Goal: Information Seeking & Learning: Learn about a topic

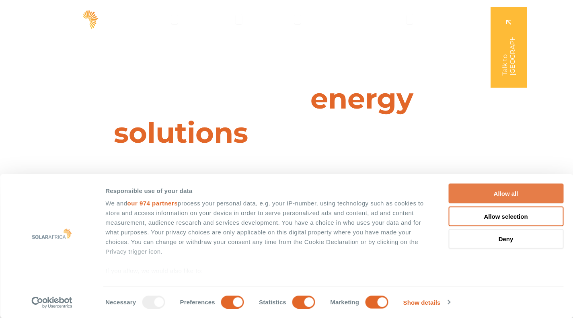
click at [495, 194] on button "Allow all" at bounding box center [506, 194] width 115 height 20
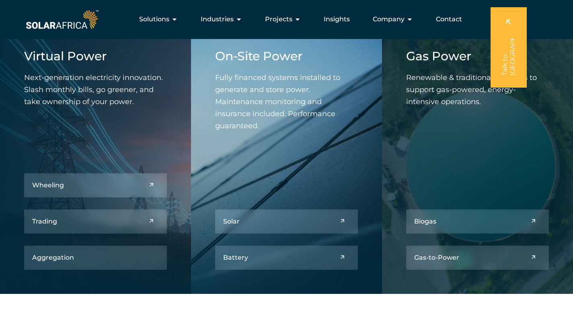
scroll to position [724, 0]
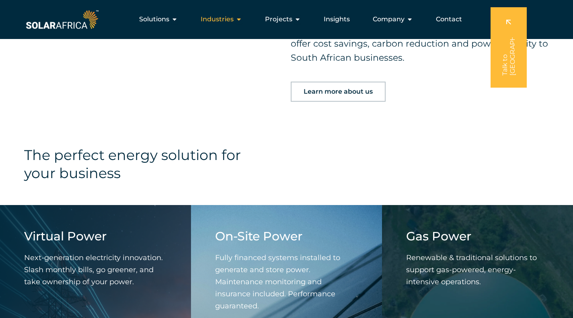
click at [242, 18] on icon "Menu" at bounding box center [239, 19] width 6 height 6
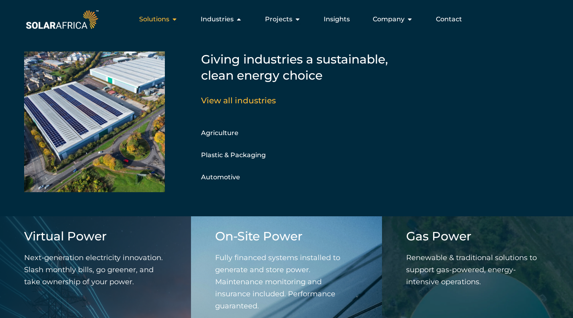
click at [173, 20] on div "Solutions Close Solutions Open Solutions" at bounding box center [158, 19] width 51 height 16
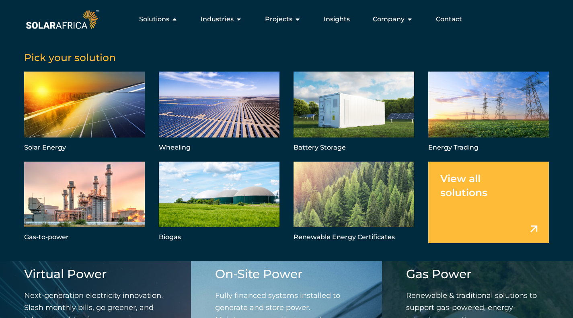
scroll to position [684, 0]
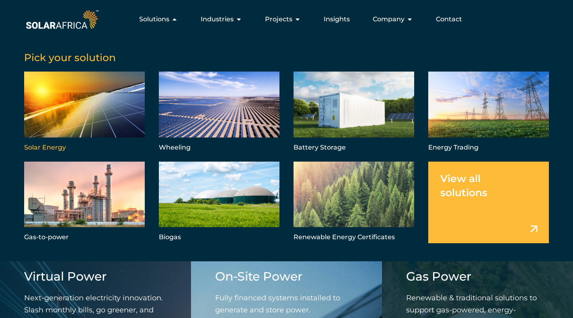
click at [93, 100] on link "Menu" at bounding box center [84, 113] width 121 height 82
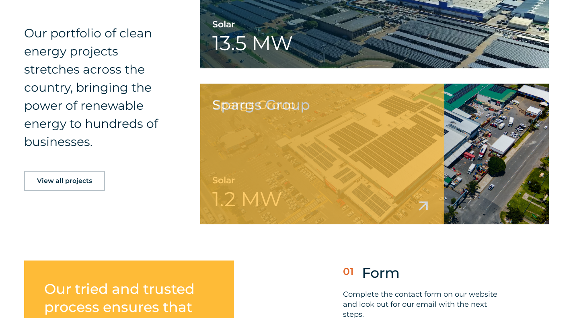
scroll to position [1971, 0]
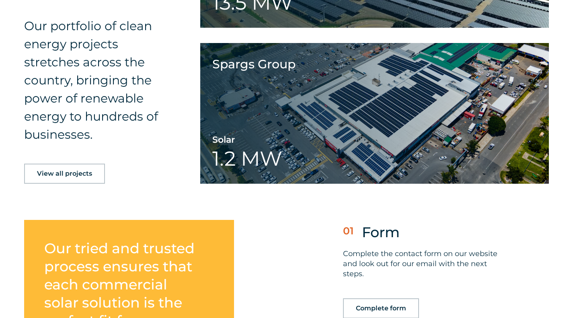
click at [49, 174] on span "View all projects" at bounding box center [64, 174] width 55 height 6
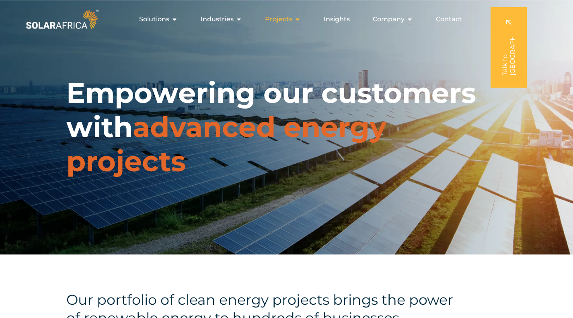
click at [291, 20] on span "Projects" at bounding box center [278, 19] width 27 height 10
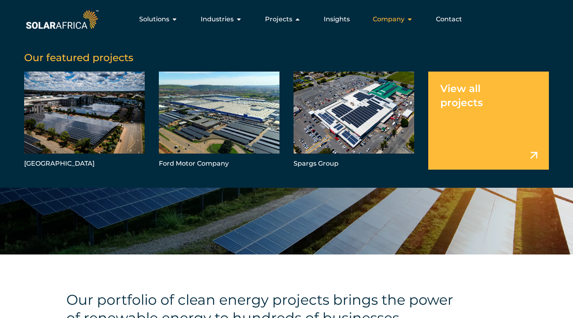
click at [410, 21] on icon "Menu" at bounding box center [410, 19] width 6 height 6
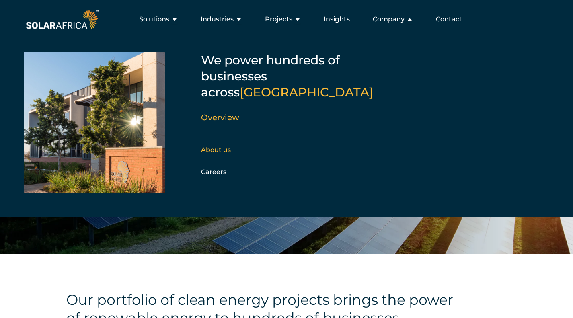
click at [225, 146] on link "About us" at bounding box center [216, 150] width 30 height 8
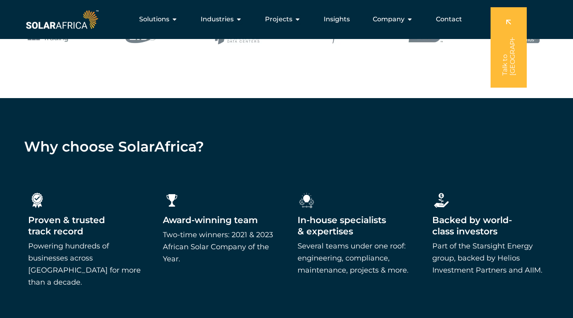
scroll to position [845, 0]
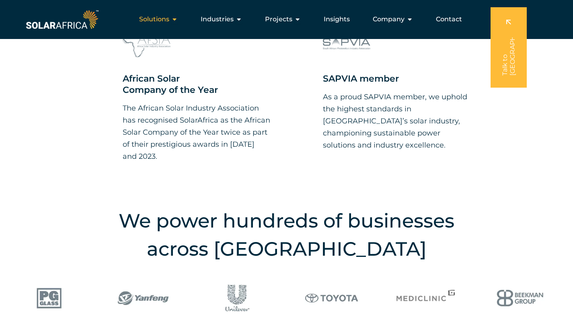
click at [159, 17] on span "Solutions" at bounding box center [154, 19] width 30 height 10
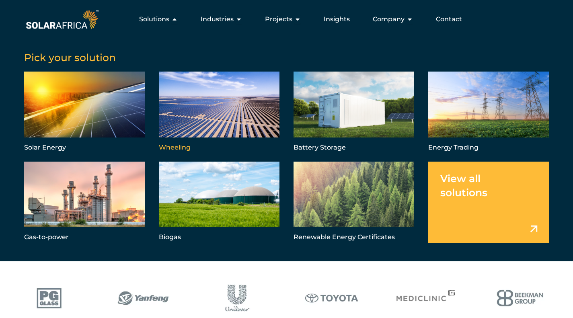
click at [189, 111] on link "Menu" at bounding box center [219, 113] width 121 height 82
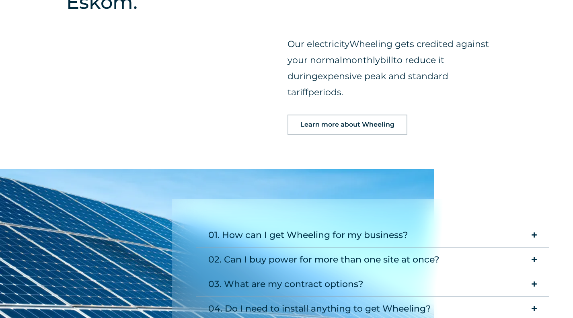
scroll to position [966, 0]
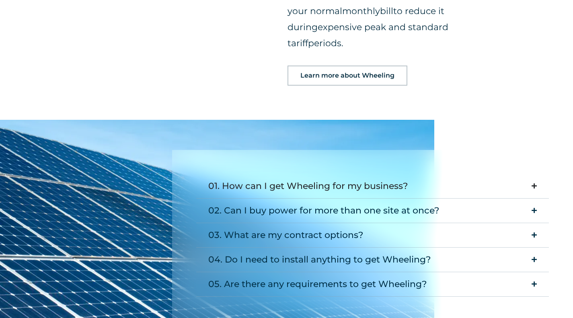
click at [362, 178] on div "01. How can I get Wheeling for my business?" at bounding box center [308, 186] width 200 height 16
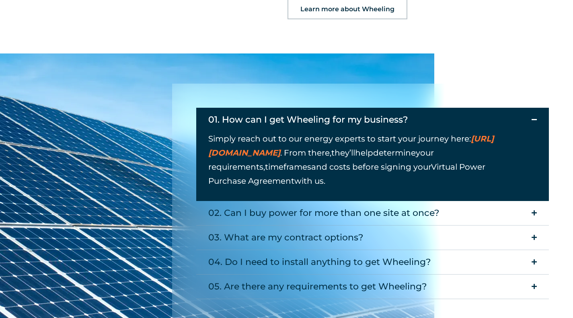
scroll to position [1046, 0]
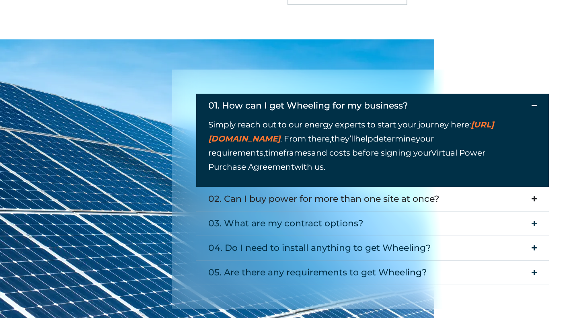
click at [346, 191] on div "02. Can I buy power for more than one site at once?" at bounding box center [323, 199] width 231 height 16
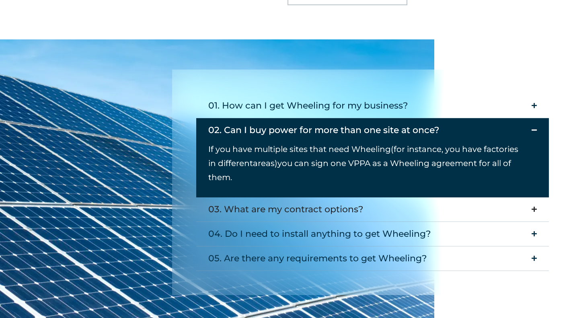
click at [344, 202] on div "03. What are my contract options?" at bounding box center [285, 210] width 155 height 16
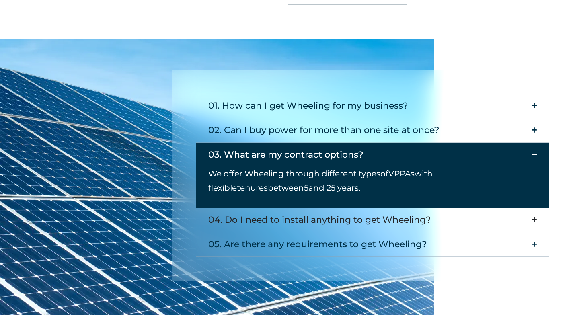
click at [338, 212] on div "04. Do I need to install anything to get Wheeling?" at bounding box center [319, 220] width 223 height 16
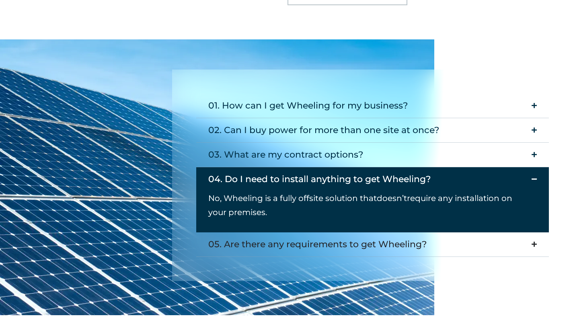
click at [300, 237] on div "05. Are there any requirements to get Wheeling?" at bounding box center [317, 245] width 219 height 16
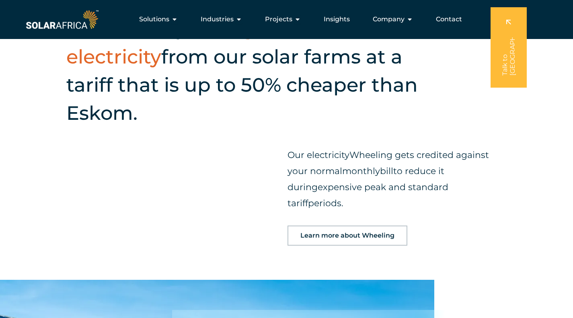
scroll to position [805, 0]
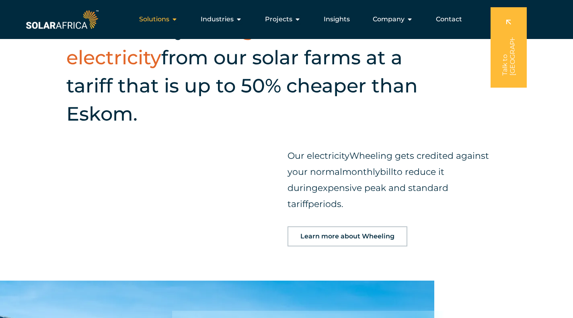
click at [158, 27] on div "Solutions Close Solutions Open Solutions" at bounding box center [158, 19] width 51 height 16
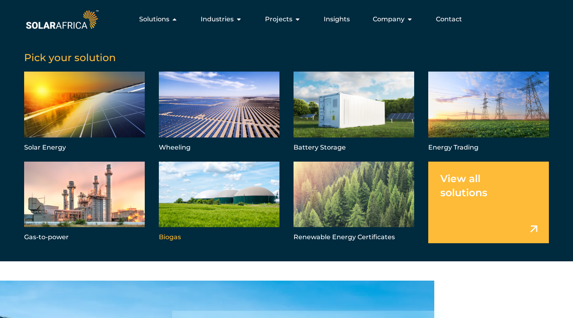
click at [219, 204] on link "Menu" at bounding box center [219, 203] width 121 height 82
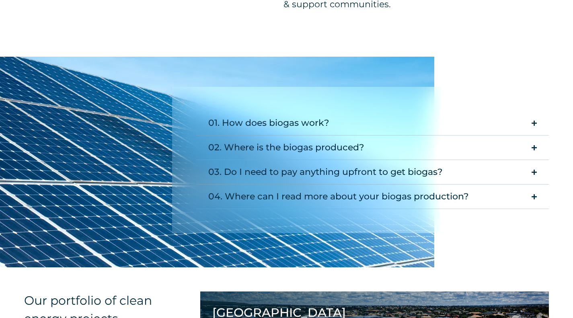
scroll to position [805, 0]
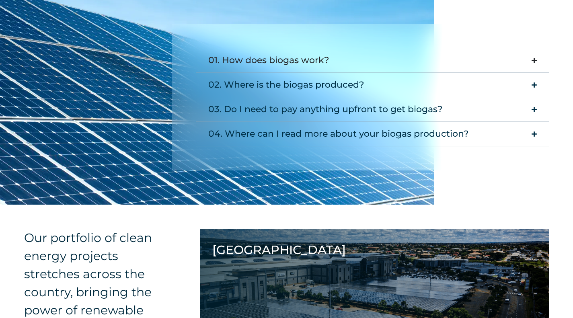
click at [344, 70] on summary "01. How does biogas work?" at bounding box center [372, 60] width 353 height 25
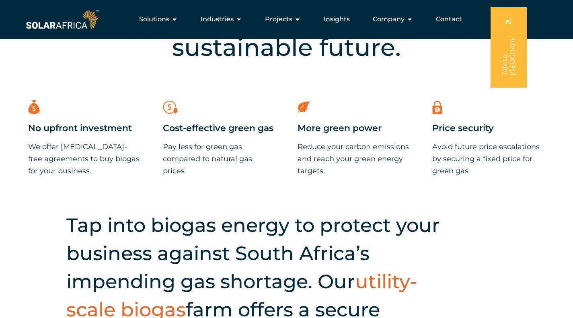
scroll to position [201, 0]
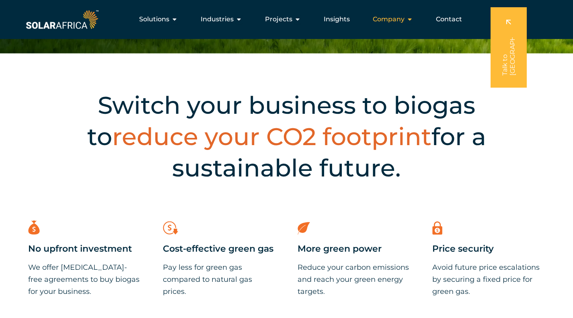
click at [411, 22] on icon "Menu" at bounding box center [410, 19] width 6 height 6
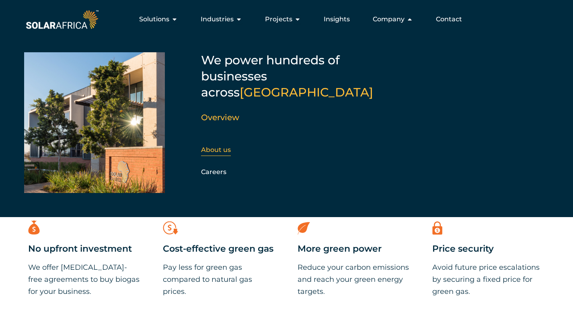
click at [227, 146] on link "About us" at bounding box center [216, 150] width 30 height 8
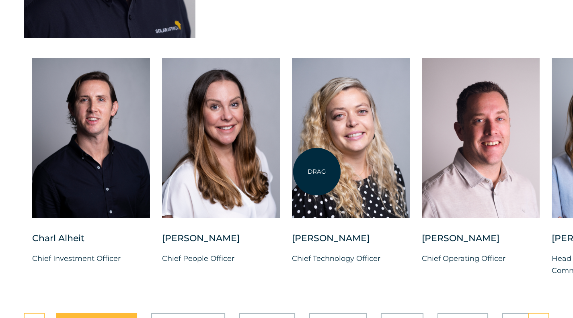
scroll to position [2092, 0]
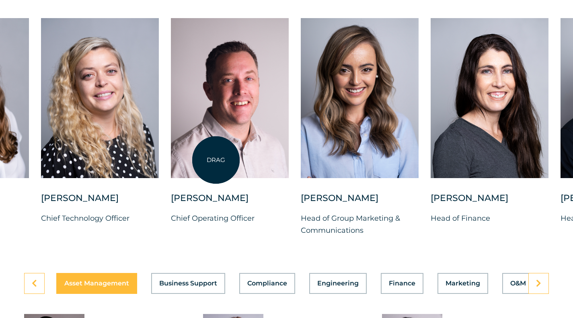
drag, startPoint x: 467, startPoint y: 173, endPoint x: 216, endPoint y: 160, distance: 251.4
click at [216, 160] on div at bounding box center [230, 98] width 118 height 160
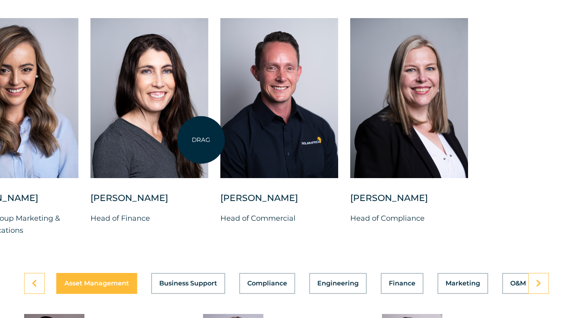
drag, startPoint x: 559, startPoint y: 161, endPoint x: 150, endPoint y: 139, distance: 410.2
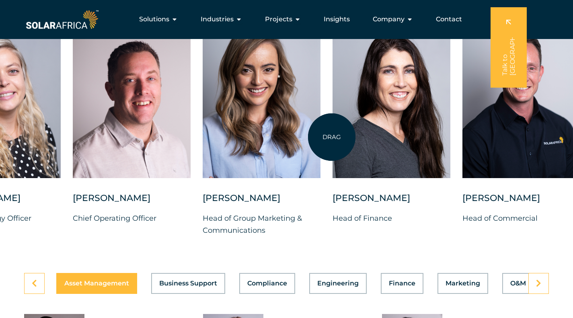
drag, startPoint x: 161, startPoint y: 117, endPoint x: 379, endPoint y: 140, distance: 219.3
click at [379, 140] on div "Charl Alheit Chief Investment Officer Candice Seggie Chief People Officer Suné …" at bounding box center [203, 133] width 1104 height 231
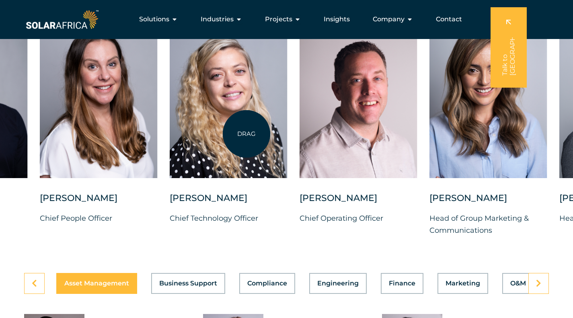
drag, startPoint x: 107, startPoint y: 121, endPoint x: 247, endPoint y: 134, distance: 141.0
click at [247, 134] on div at bounding box center [229, 98] width 118 height 160
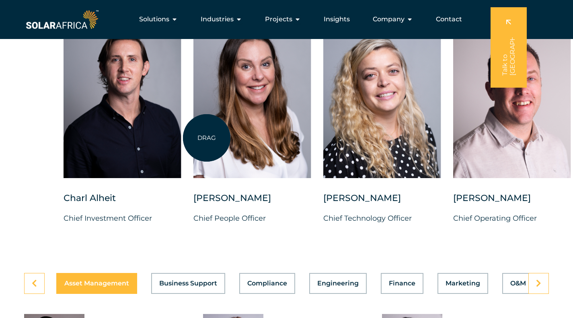
drag, startPoint x: 51, startPoint y: 122, endPoint x: 271, endPoint y: 143, distance: 221.1
click at [267, 143] on div "Charl Alheit Chief Investment Officer Candice Seggie Chief People Officer Suné …" at bounding box center [583, 133] width 1104 height 231
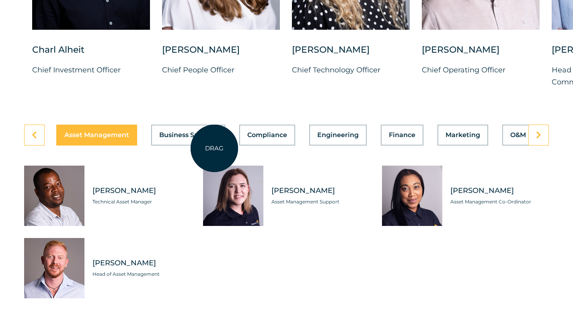
scroll to position [2293, 0]
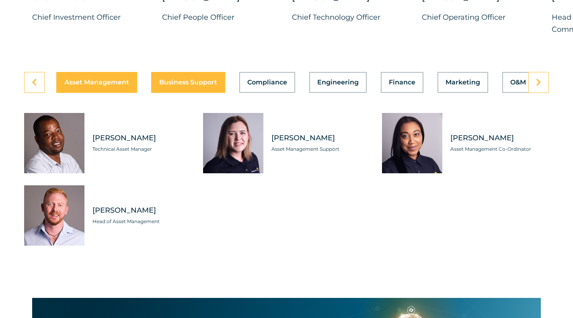
click at [183, 84] on span "Business Support" at bounding box center [188, 82] width 58 height 6
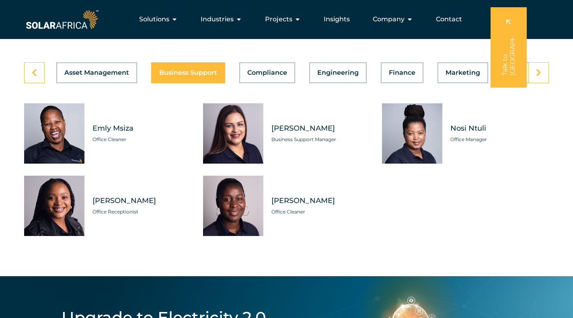
scroll to position [2303, 0]
click at [260, 76] on span "Compliance" at bounding box center [267, 73] width 40 height 6
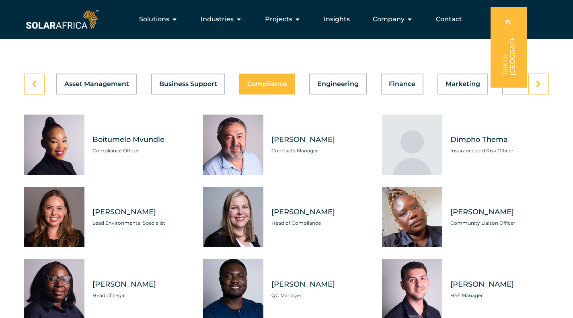
scroll to position [2222, 0]
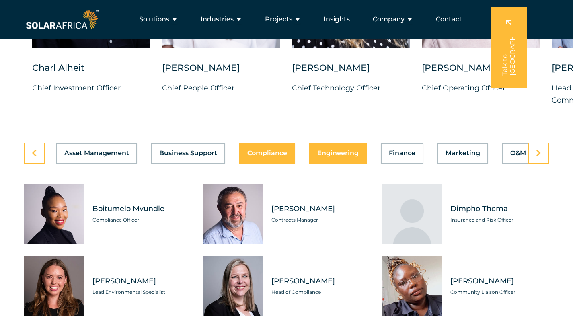
click at [330, 154] on button "Engineering" at bounding box center [338, 153] width 58 height 21
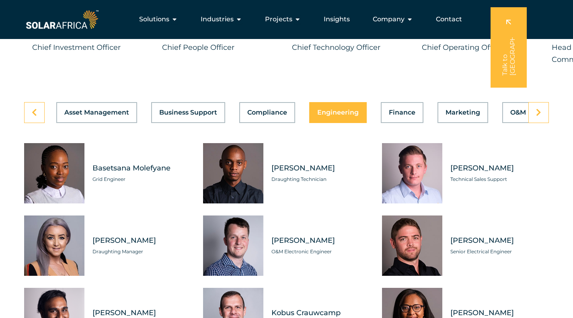
scroll to position [2263, 0]
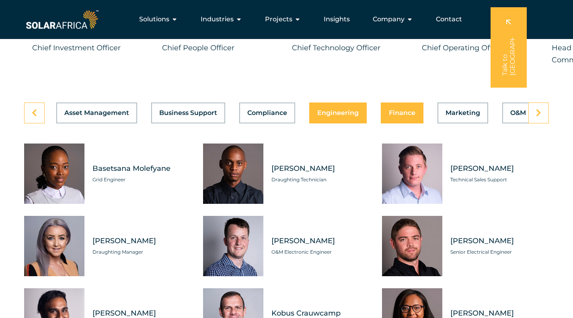
click at [397, 124] on button "Finance" at bounding box center [402, 113] width 43 height 21
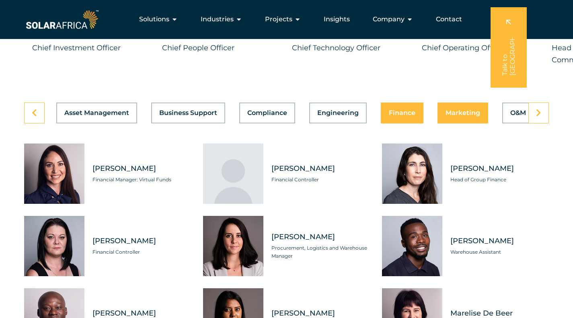
click at [463, 116] on span "Marketing" at bounding box center [463, 113] width 35 height 6
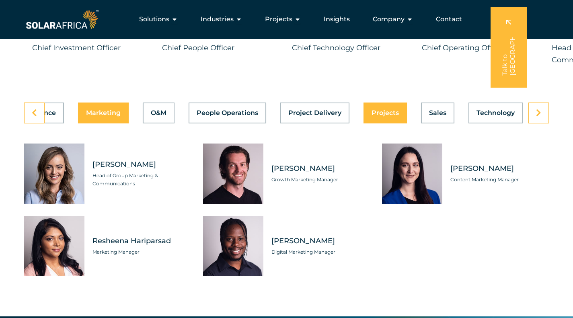
scroll to position [0, 364]
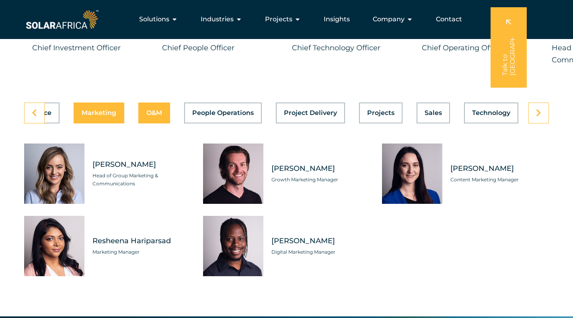
click at [150, 124] on button "O&M" at bounding box center [154, 113] width 32 height 21
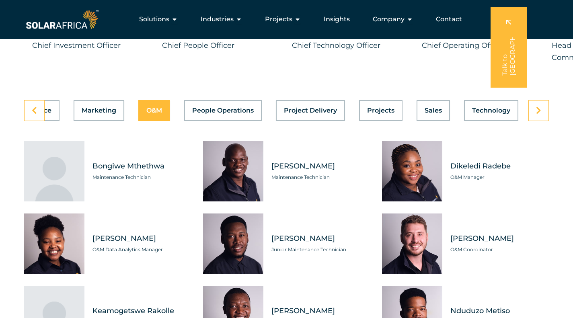
scroll to position [2263, 0]
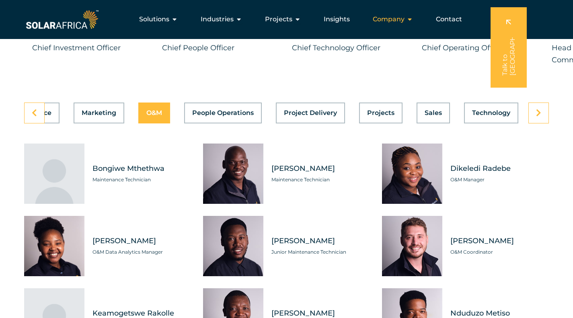
click at [397, 20] on span "Company" at bounding box center [389, 19] width 32 height 10
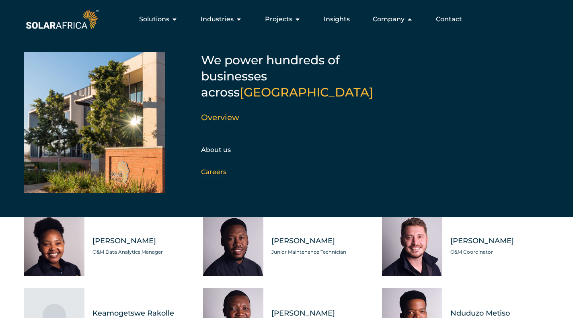
click at [213, 168] on link "Careers" at bounding box center [213, 172] width 25 height 8
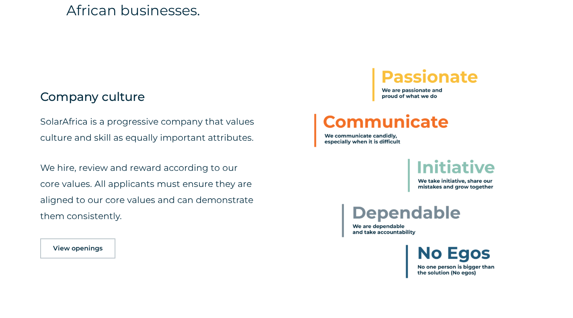
scroll to position [443, 0]
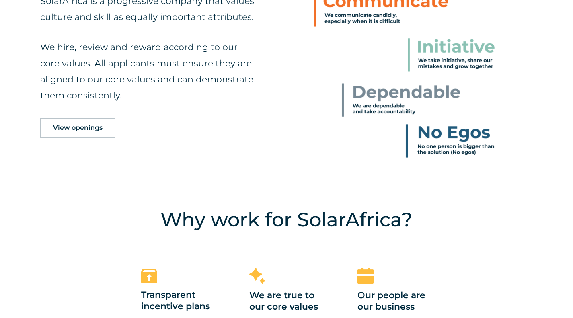
click at [89, 125] on span "View openings" at bounding box center [77, 128] width 49 height 6
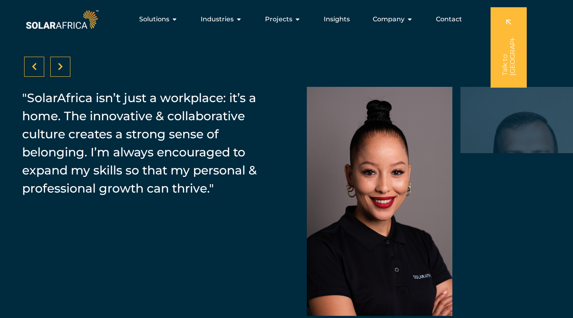
scroll to position [1185, 0]
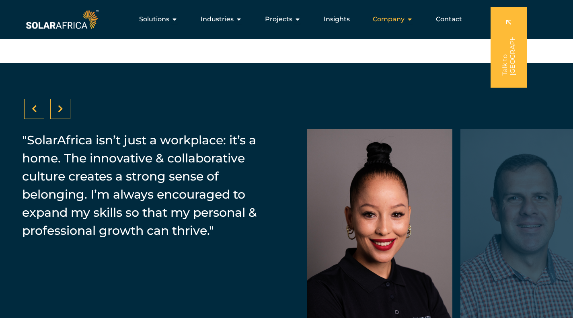
click at [404, 12] on div "Solutions Close Solutions Open Solutions Pick your solution Solar Energy Wheeli…" at bounding box center [324, 19] width 449 height 23
click at [404, 21] on span "Company" at bounding box center [389, 19] width 32 height 10
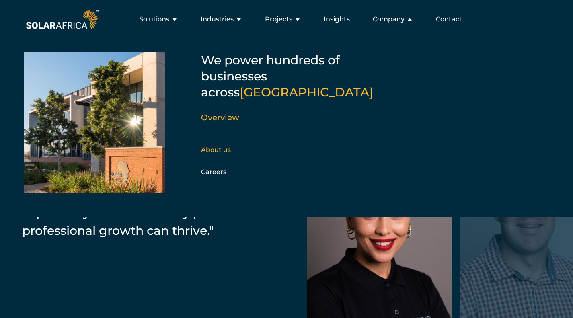
click at [220, 144] on div "About us" at bounding box center [244, 150] width 87 height 12
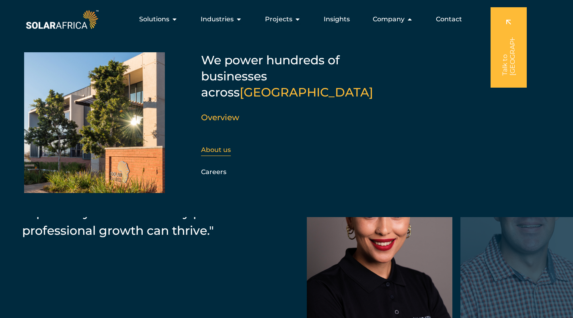
click at [218, 146] on link "About us" at bounding box center [216, 150] width 30 height 8
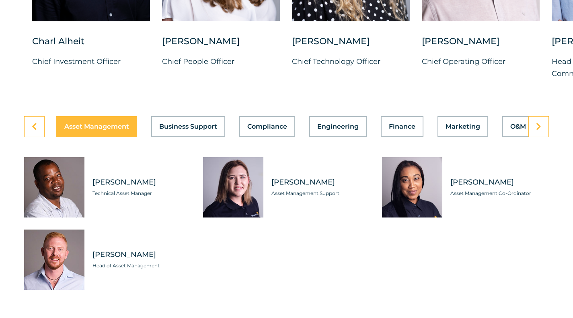
scroll to position [2268, 0]
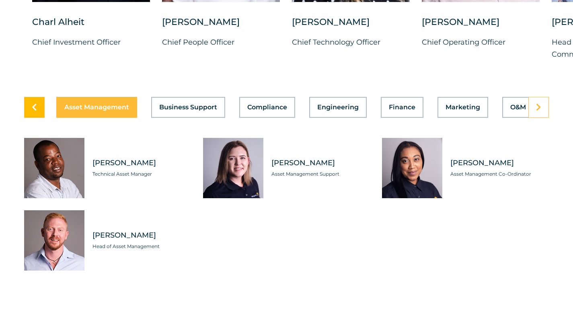
click at [31, 115] on link at bounding box center [34, 107] width 21 height 21
click at [39, 111] on link at bounding box center [34, 107] width 21 height 21
click at [543, 111] on link at bounding box center [539, 107] width 21 height 21
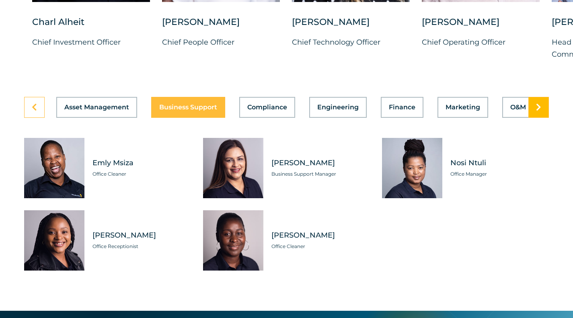
click at [543, 111] on link at bounding box center [539, 107] width 21 height 21
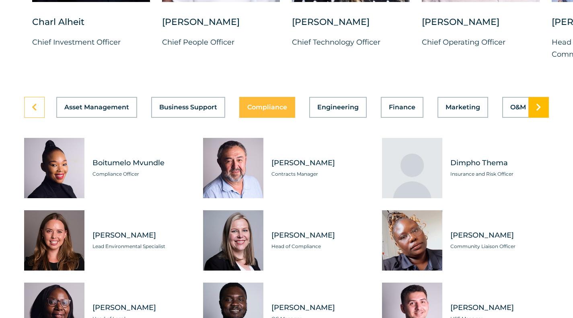
click at [543, 111] on link at bounding box center [539, 107] width 21 height 21
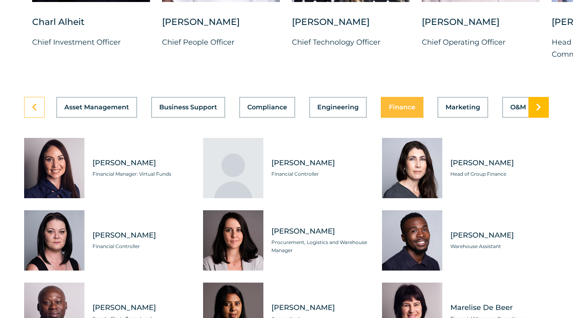
click at [543, 111] on link at bounding box center [539, 107] width 21 height 21
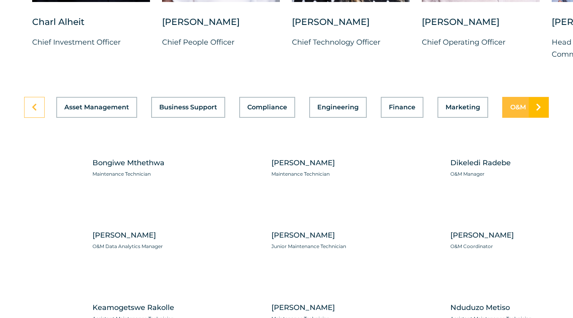
click at [543, 111] on link at bounding box center [539, 107] width 21 height 21
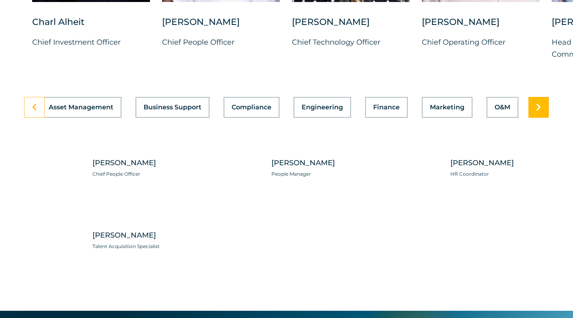
click at [543, 111] on link at bounding box center [539, 107] width 21 height 21
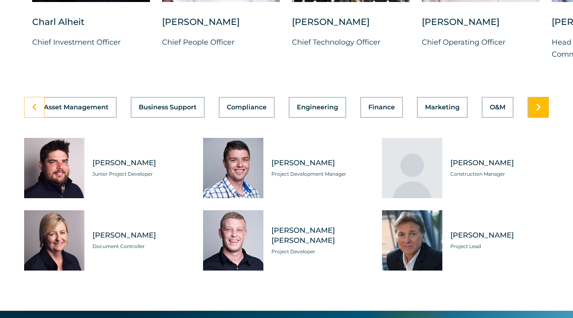
click at [543, 111] on link at bounding box center [539, 107] width 21 height 21
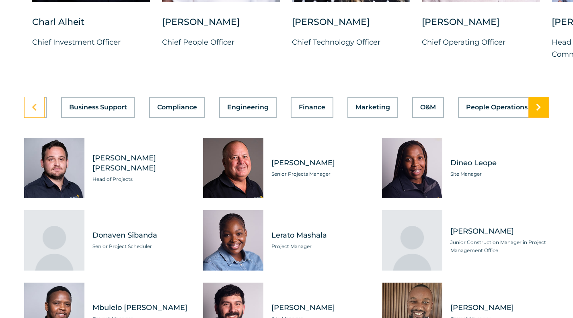
click at [543, 111] on link at bounding box center [539, 107] width 21 height 21
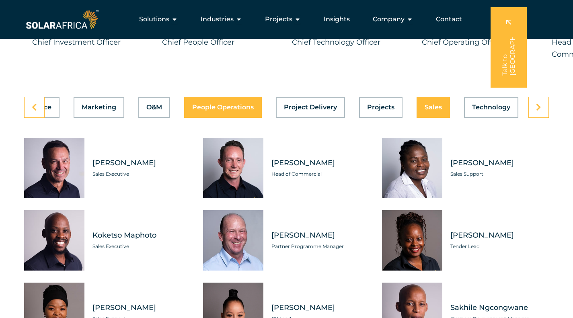
click at [219, 106] on button "People Operations" at bounding box center [223, 107] width 78 height 21
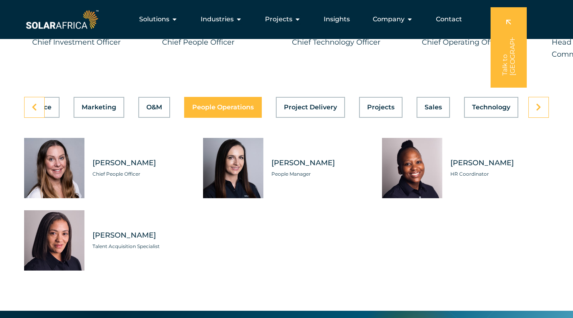
scroll to position [0, 364]
click at [320, 111] on span "Project Delivery" at bounding box center [310, 107] width 53 height 6
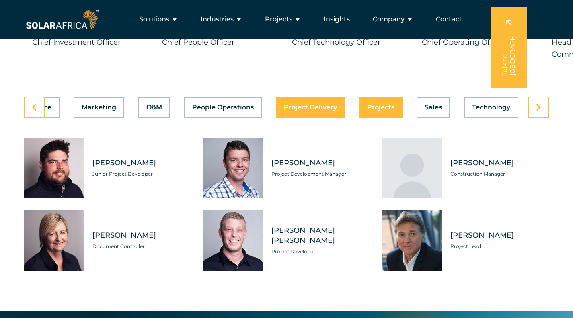
click at [364, 114] on button "Projects" at bounding box center [380, 107] width 43 height 21
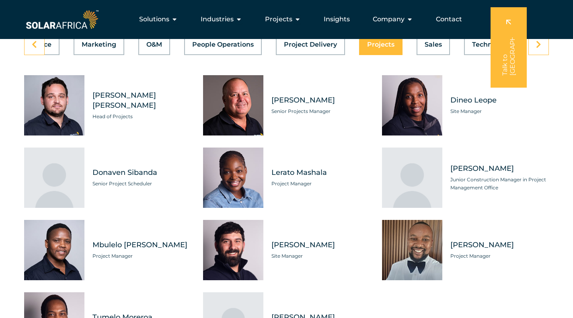
scroll to position [2309, 0]
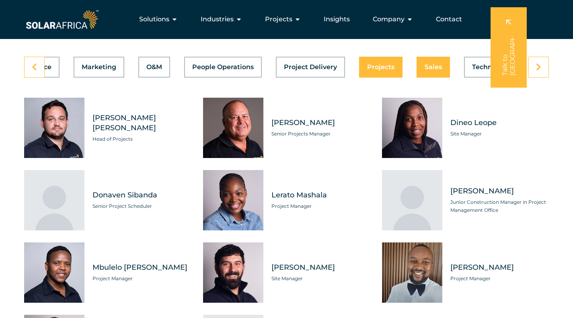
click at [426, 66] on button "Sales" at bounding box center [433, 67] width 33 height 21
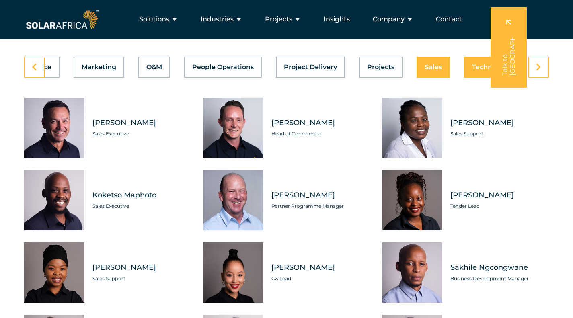
click at [473, 68] on button "Technology" at bounding box center [491, 67] width 54 height 21
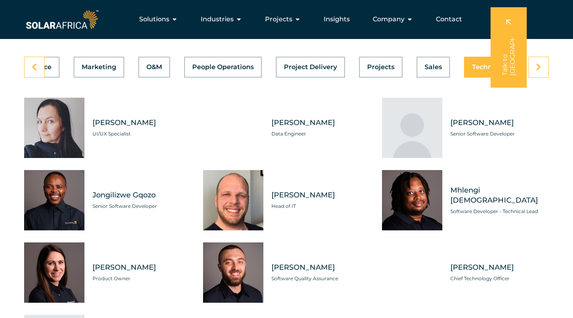
scroll to position [0, 364]
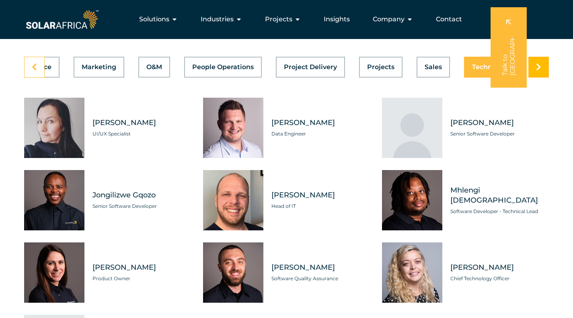
click at [532, 70] on link at bounding box center [539, 67] width 21 height 21
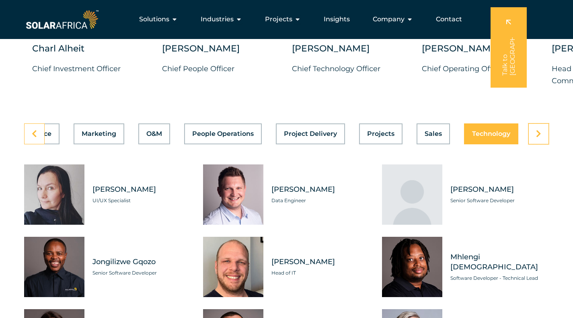
scroll to position [2228, 0]
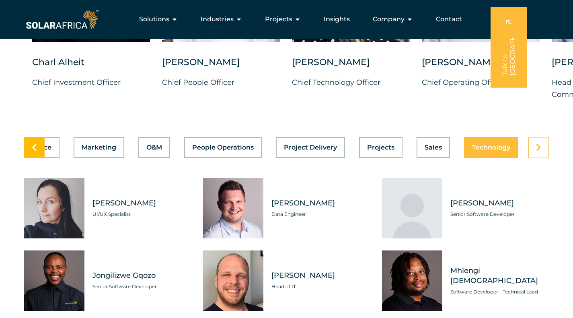
click at [34, 152] on icon at bounding box center [34, 148] width 5 height 8
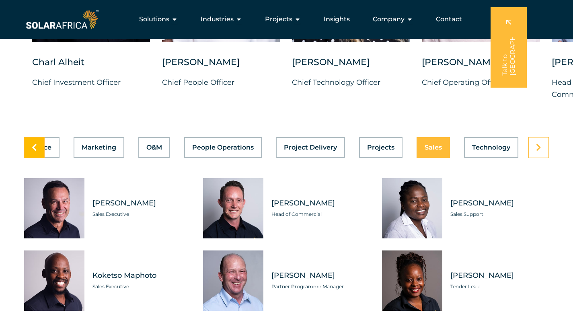
click at [34, 152] on icon at bounding box center [34, 148] width 5 height 8
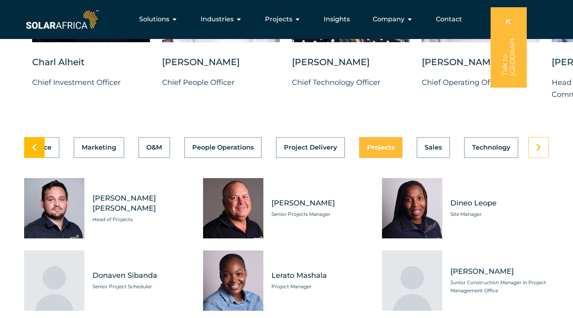
click at [34, 152] on icon at bounding box center [34, 148] width 5 height 8
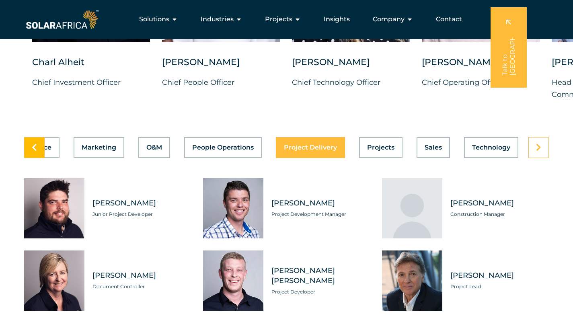
click at [34, 152] on icon at bounding box center [34, 148] width 5 height 8
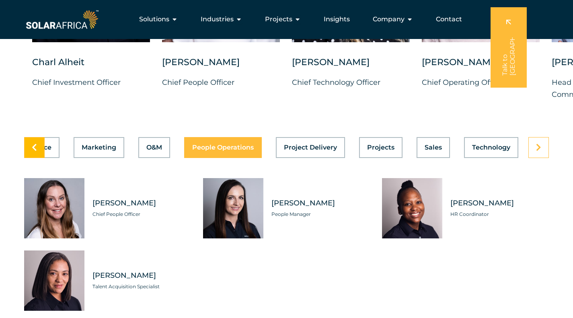
click at [34, 152] on icon at bounding box center [34, 148] width 5 height 8
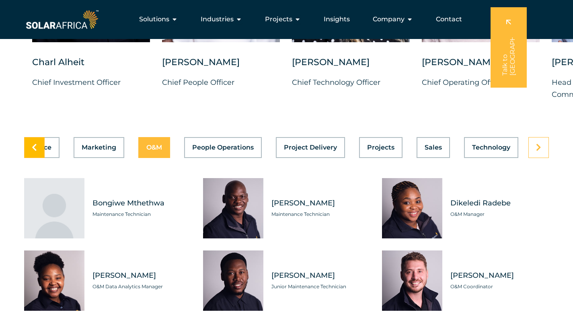
scroll to position [0, 364]
click at [34, 152] on icon at bounding box center [34, 148] width 5 height 8
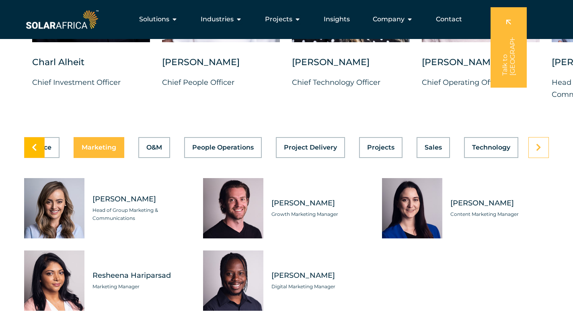
click at [34, 152] on icon at bounding box center [34, 148] width 5 height 8
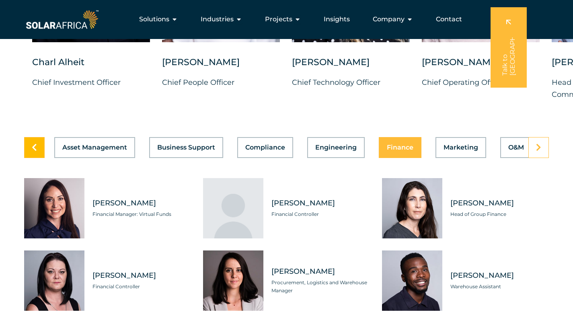
scroll to position [0, 0]
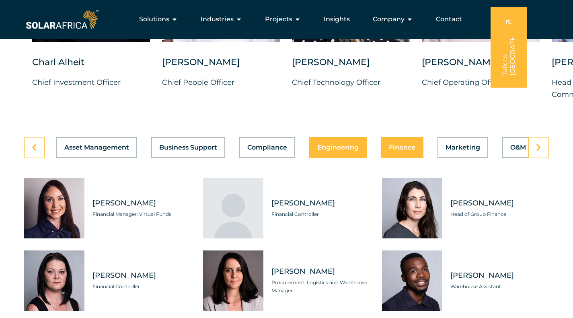
click at [328, 149] on span "Engineering" at bounding box center [337, 147] width 41 height 6
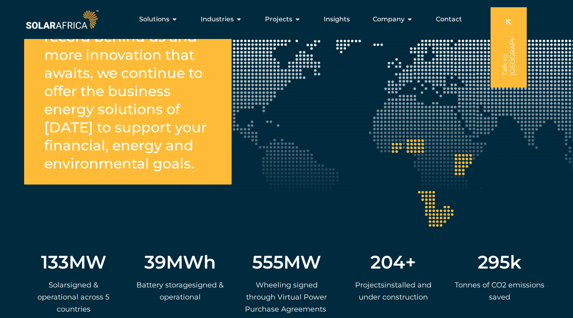
scroll to position [1464, 0]
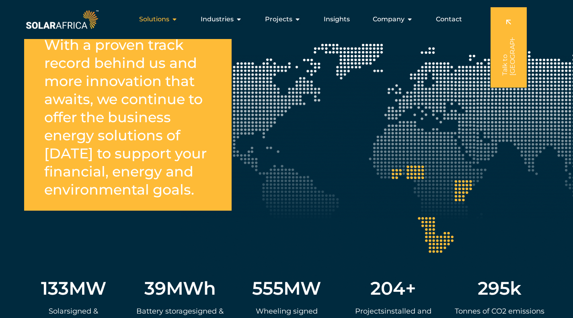
click at [155, 19] on span "Solutions" at bounding box center [154, 19] width 30 height 10
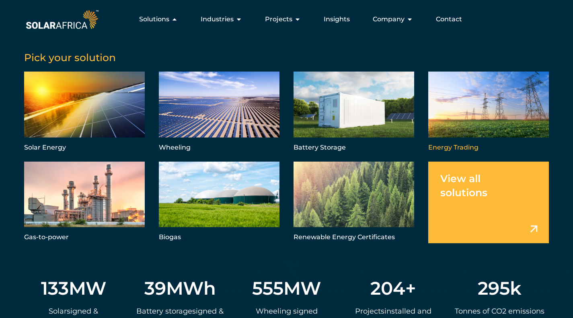
click at [457, 133] on link "Menu" at bounding box center [488, 113] width 121 height 82
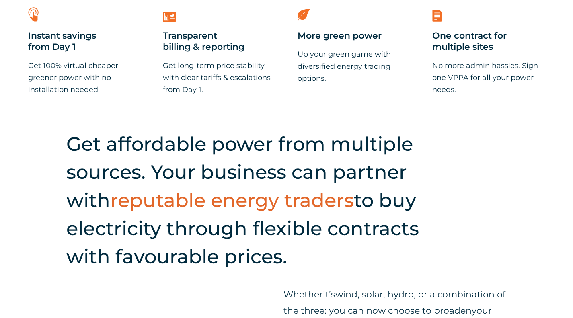
scroll to position [443, 0]
